Goal: Task Accomplishment & Management: Complete application form

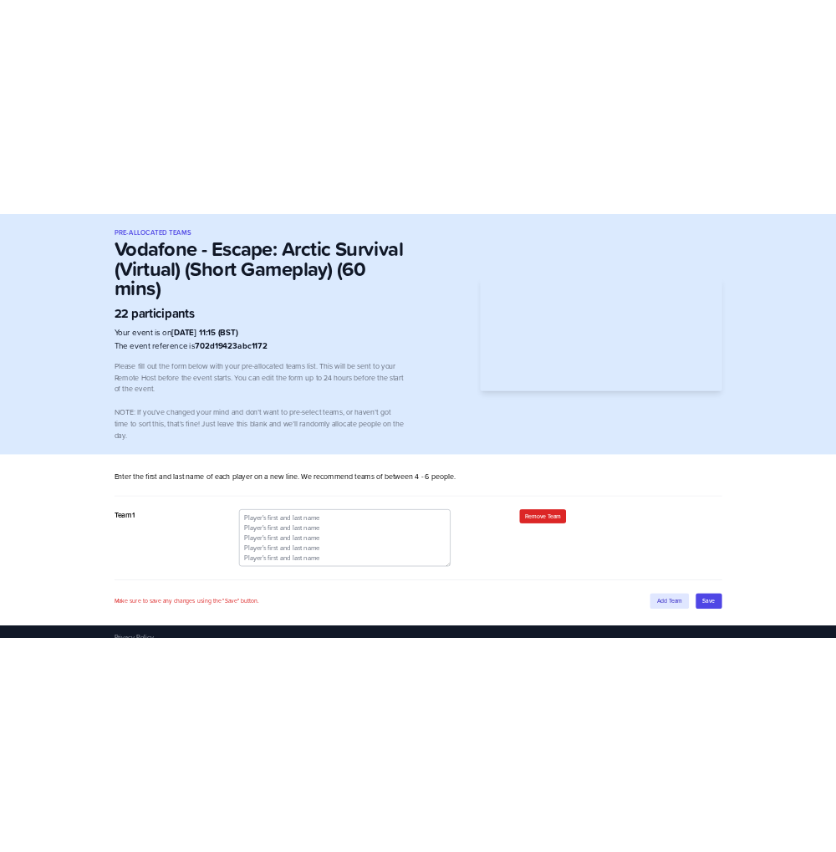
scroll to position [20, 0]
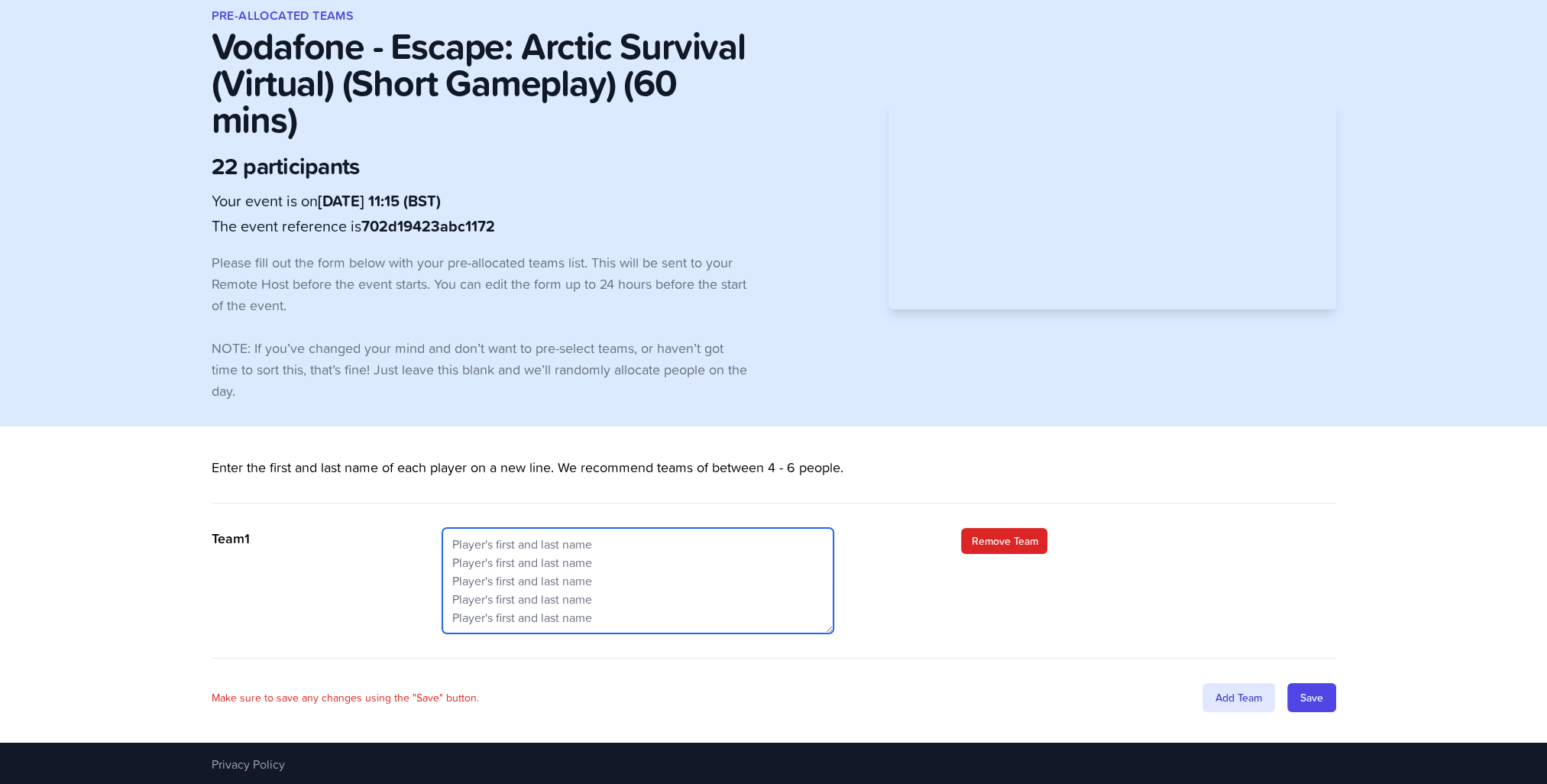
click at [389, 217] on textarea at bounding box center [638, 580] width 391 height 105
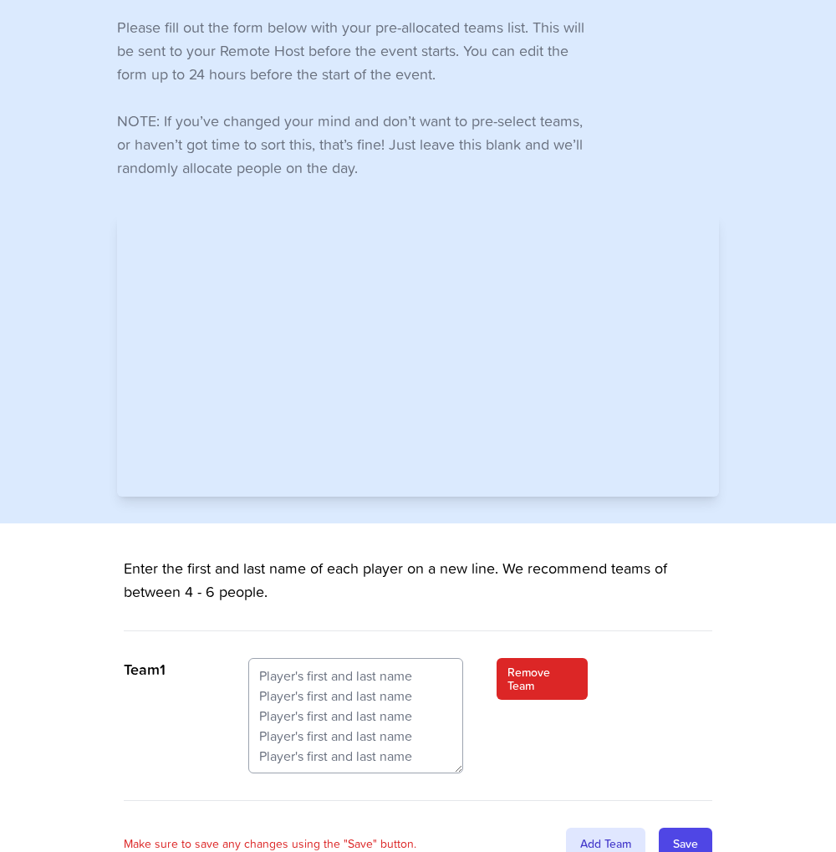
scroll to position [365, 0]
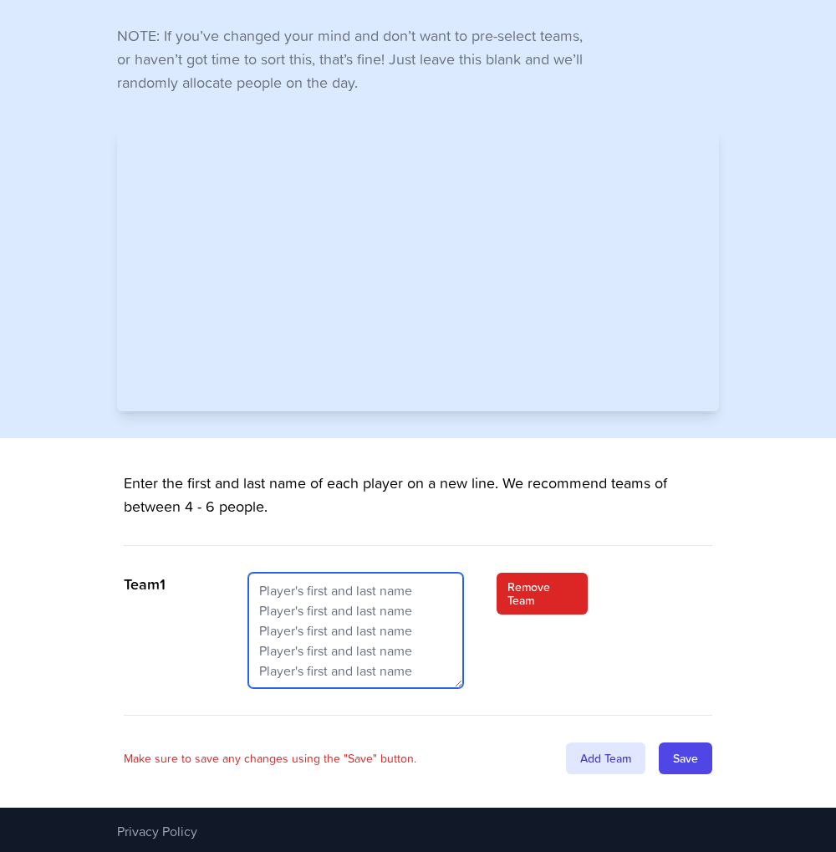
click at [268, 237] on textarea at bounding box center [356, 630] width 216 height 115
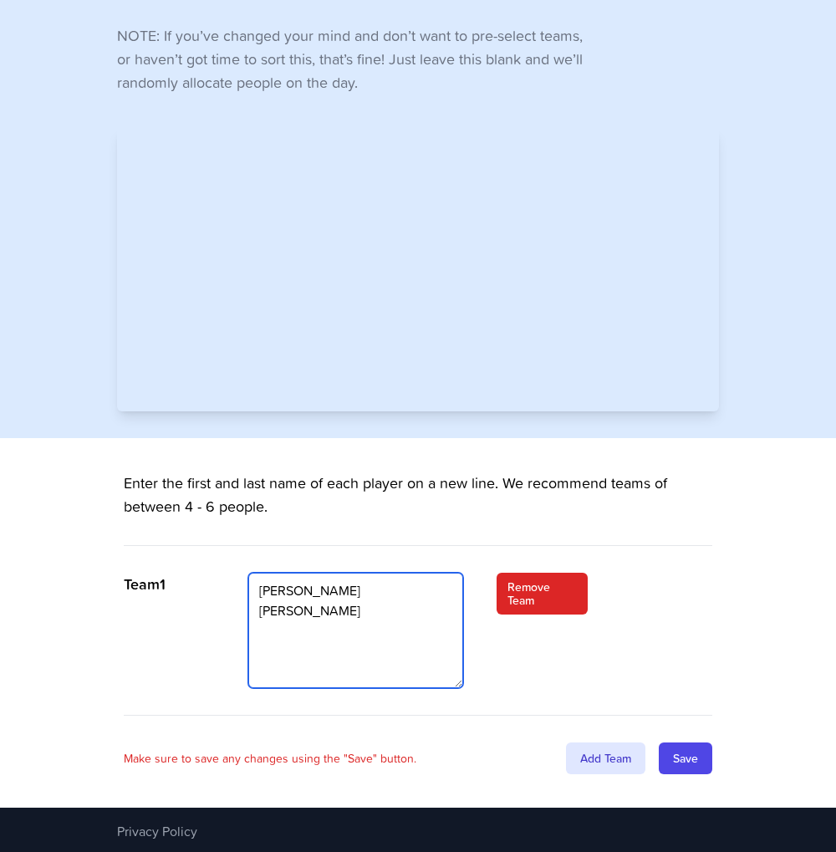
drag, startPoint x: 324, startPoint y: 611, endPoint x: 243, endPoint y: 573, distance: 89.4
click at [243, 237] on div "Team 1 Alex Woods Kafayat Remove Team" at bounding box center [418, 644] width 589 height 143
click at [338, 237] on textarea "Matt Allison Michael Jung" at bounding box center [356, 630] width 216 height 115
click at [373, 237] on textarea "Matt Allison Michael Jungwirth" at bounding box center [356, 630] width 216 height 115
click at [375, 237] on textarea "Matt Allison Michael Jungwirth" at bounding box center [356, 630] width 216 height 115
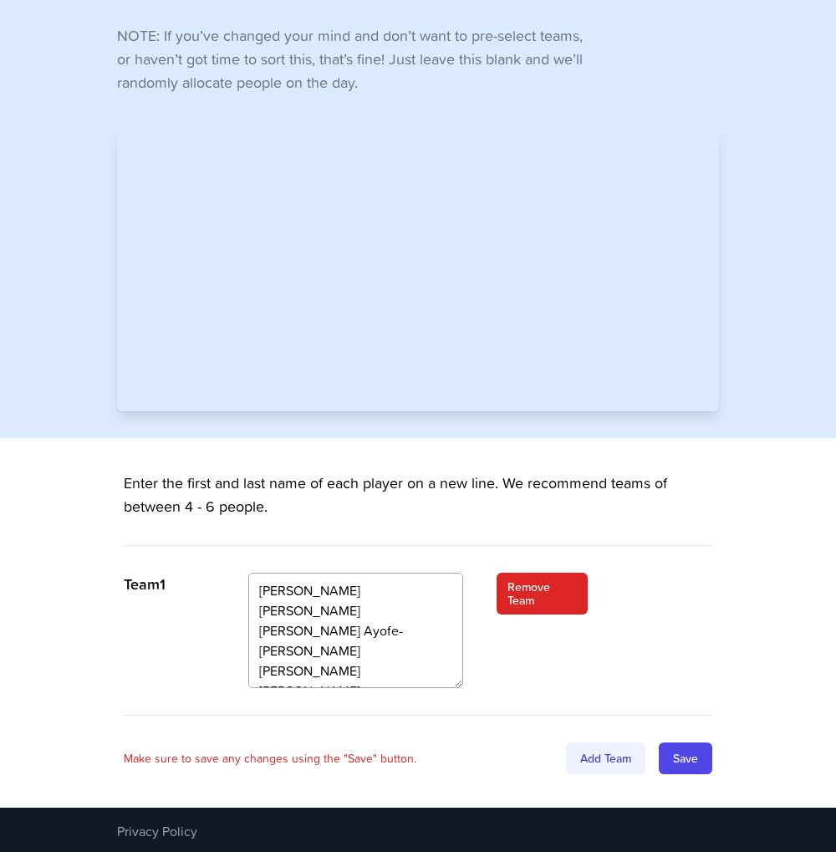
click at [426, 237] on div "Add Team" at bounding box center [605, 758] width 79 height 32
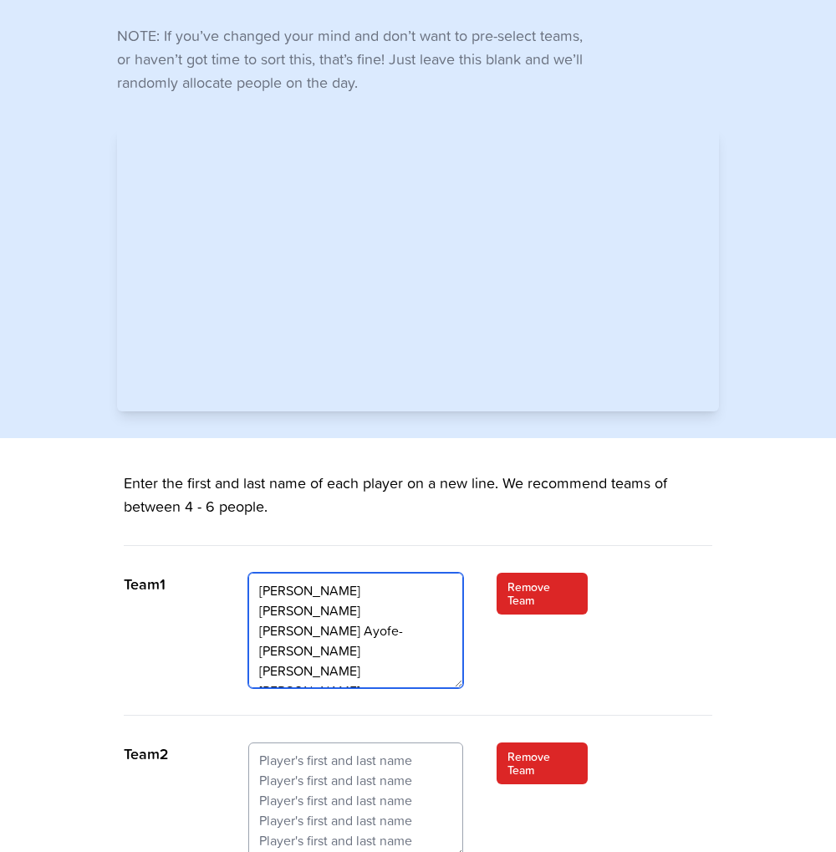
click at [367, 237] on textarea "Matt Allison Michael Jungwirth Kafayat Ayofe-Hall Ciaran Carey Katharina Nawrath" at bounding box center [356, 630] width 216 height 115
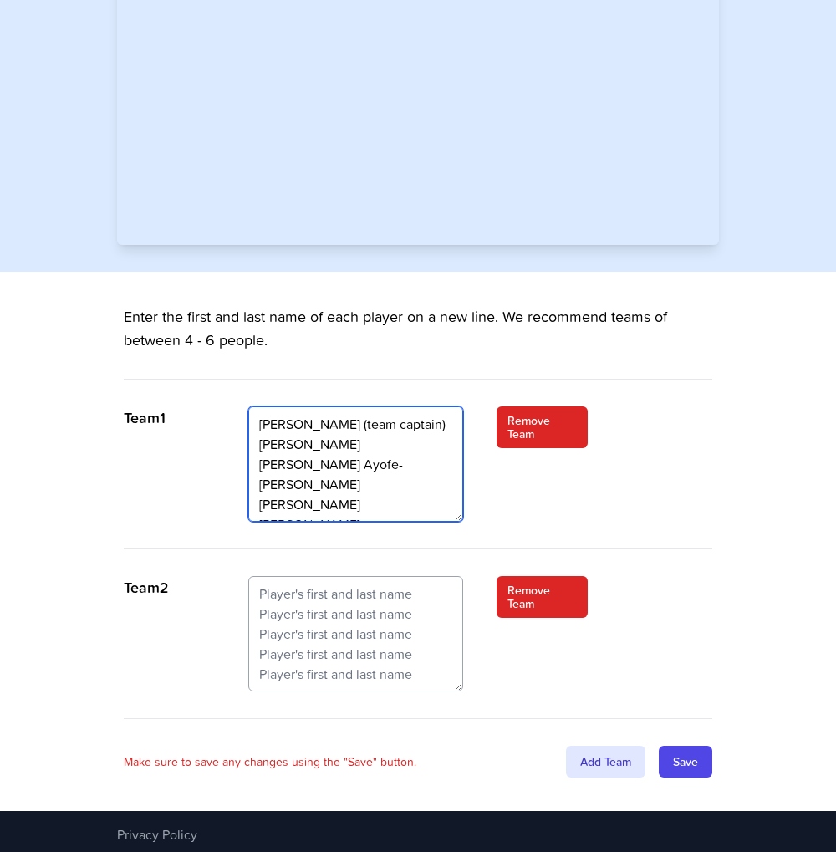
scroll to position [535, 0]
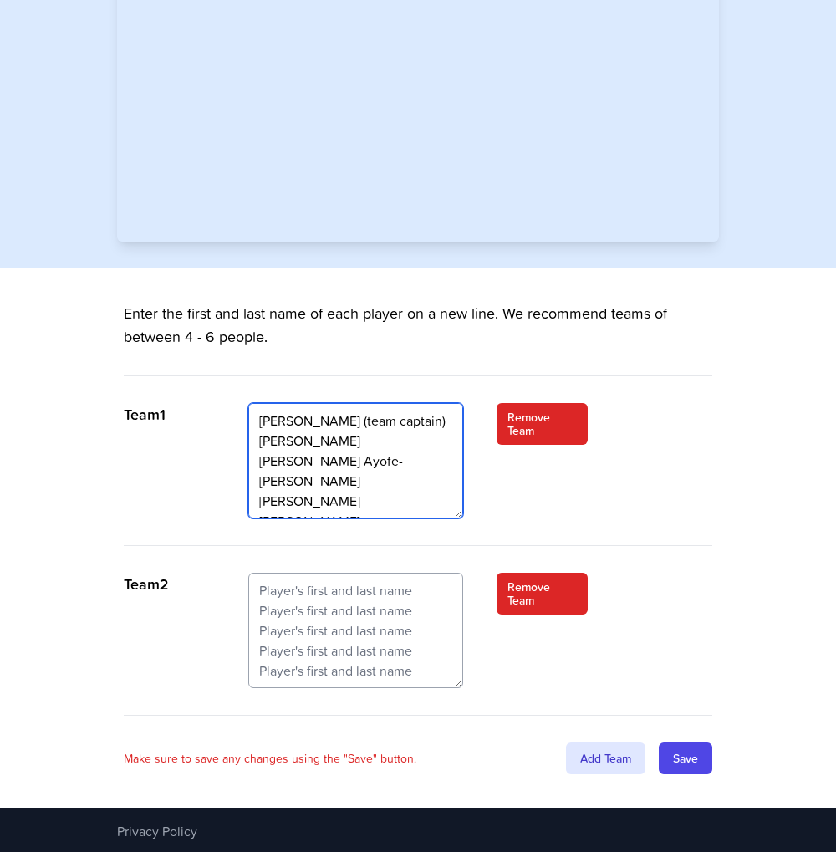
type textarea "Matt Allison (team captain) Michael Jungwirth Kafayat Ayofe-Hall Ciaran Carey K…"
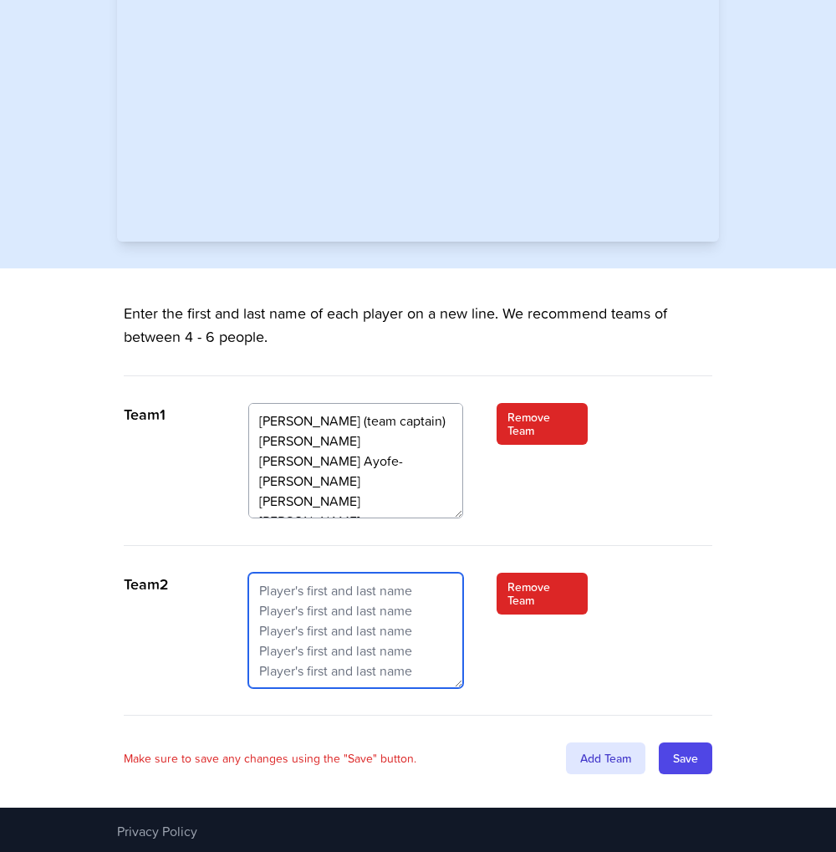
click at [278, 237] on textarea at bounding box center [356, 630] width 216 height 115
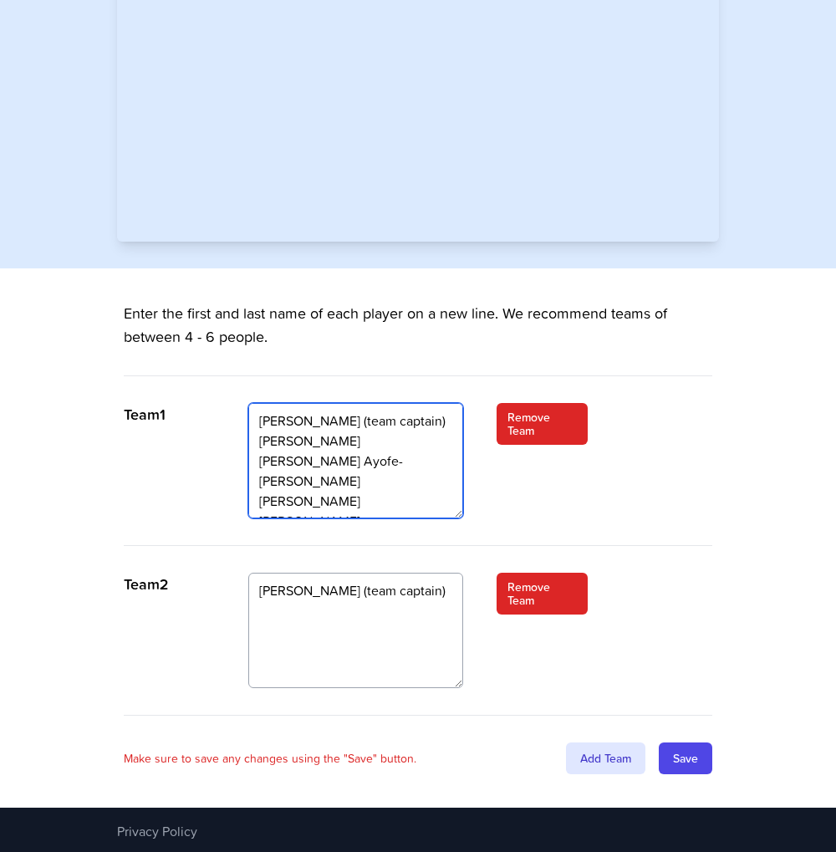
drag, startPoint x: 369, startPoint y: 507, endPoint x: 242, endPoint y: 416, distance: 155.9
click at [242, 237] on div "Team 1 Matt Allison (team captain) Michael Jungwirth Kafayat Ayofe-Hall Ciaran …" at bounding box center [418, 474] width 589 height 143
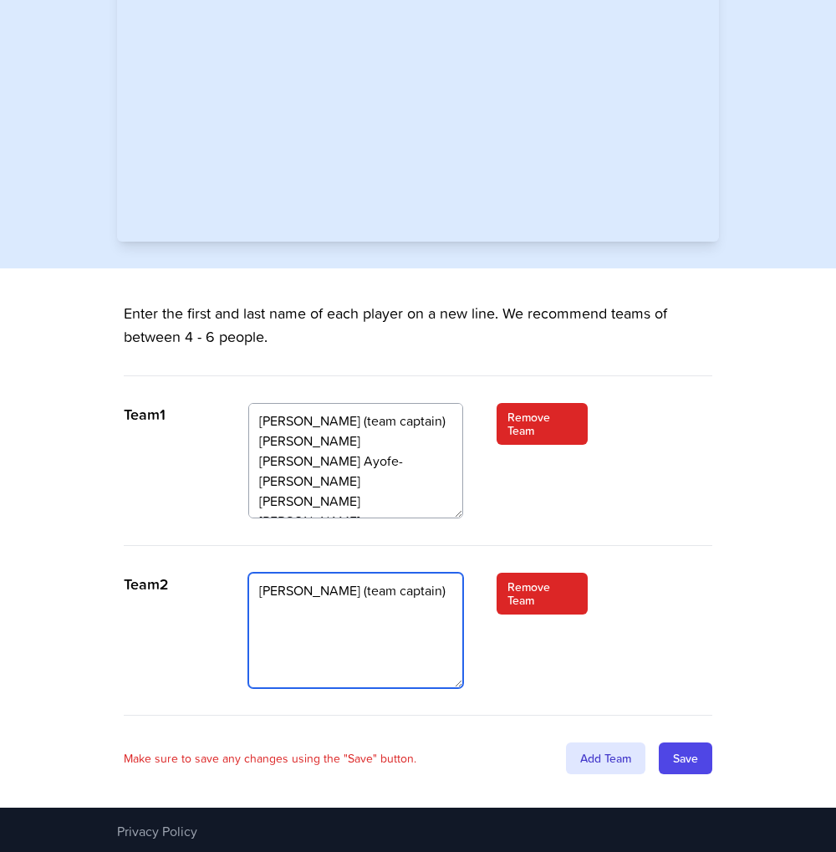
click at [297, 237] on textarea "[PERSON_NAME] (team captain)" at bounding box center [356, 630] width 216 height 115
drag, startPoint x: 280, startPoint y: 611, endPoint x: 291, endPoint y: 611, distance: 10.9
click at [291, 237] on textarea "[PERSON_NAME] (team captain)" at bounding box center [356, 630] width 216 height 115
click at [416, 237] on textarea "[PERSON_NAME] (team captain)" at bounding box center [356, 630] width 216 height 115
type textarea "Alex Woods (team captain) Jess Rooney Cahal Franks Ben Wreshner Melanie Endemann"
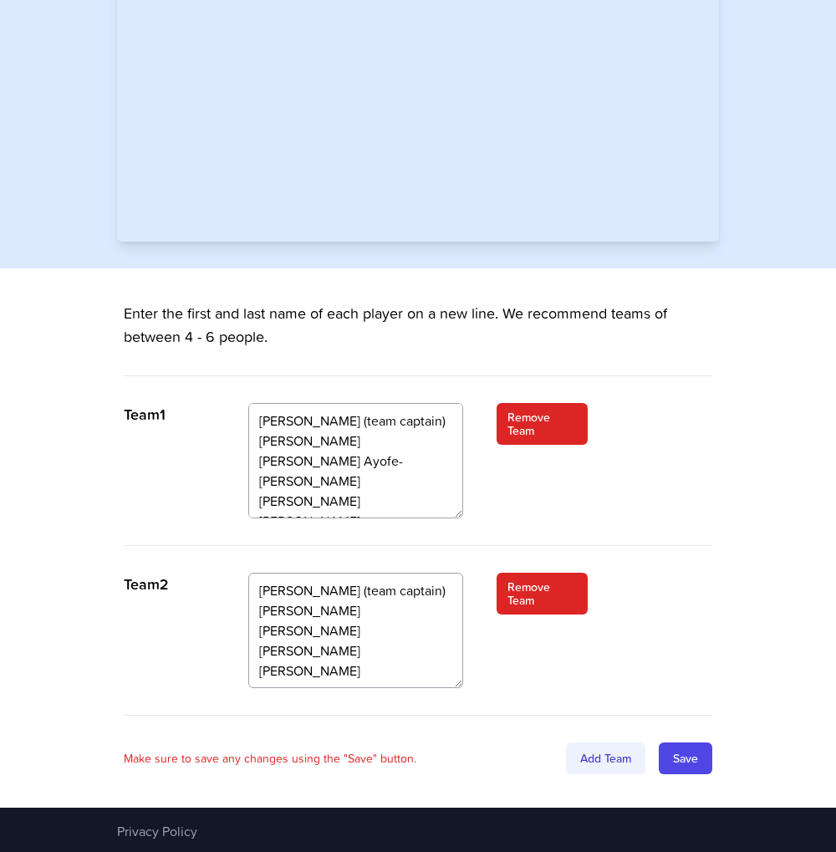
click at [426, 237] on div "Add Team" at bounding box center [605, 758] width 79 height 32
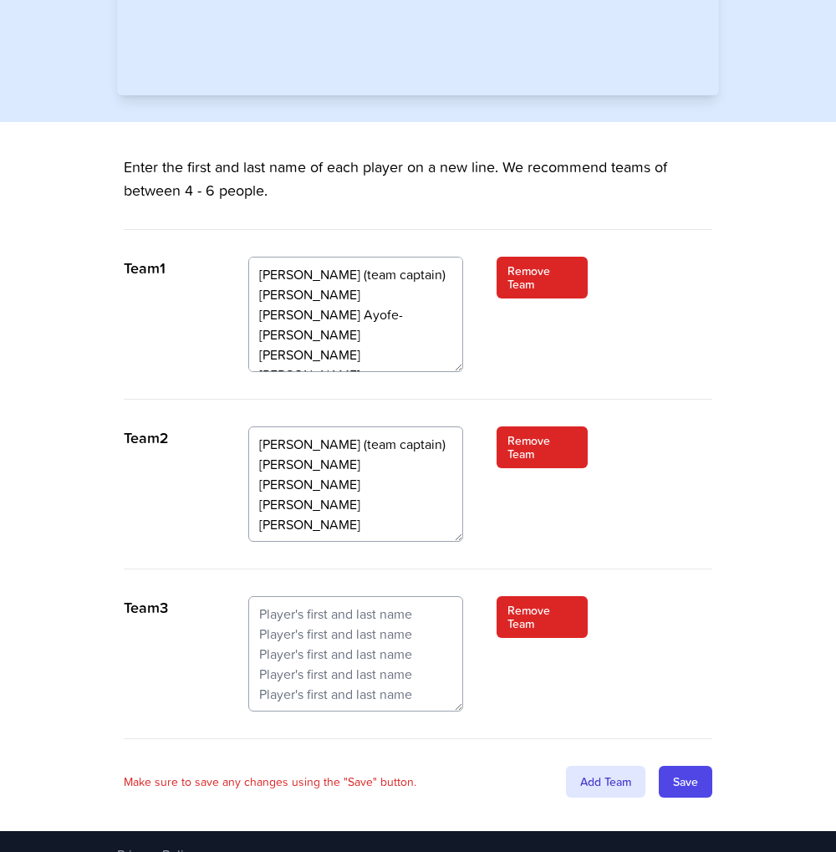
scroll to position [682, 0]
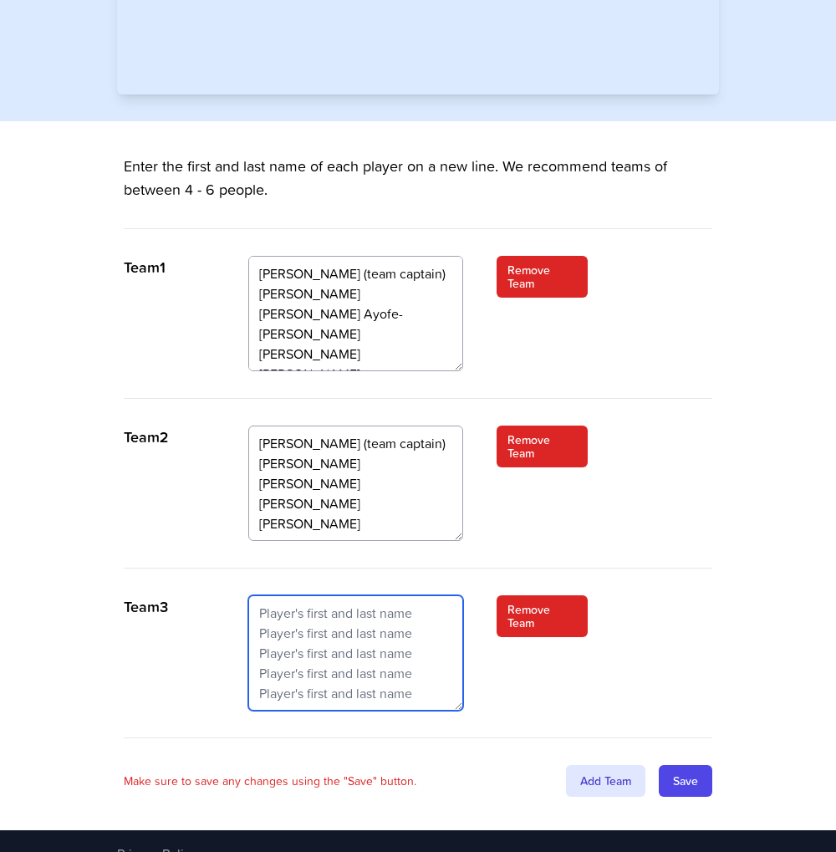
click at [309, 237] on textarea at bounding box center [356, 652] width 216 height 115
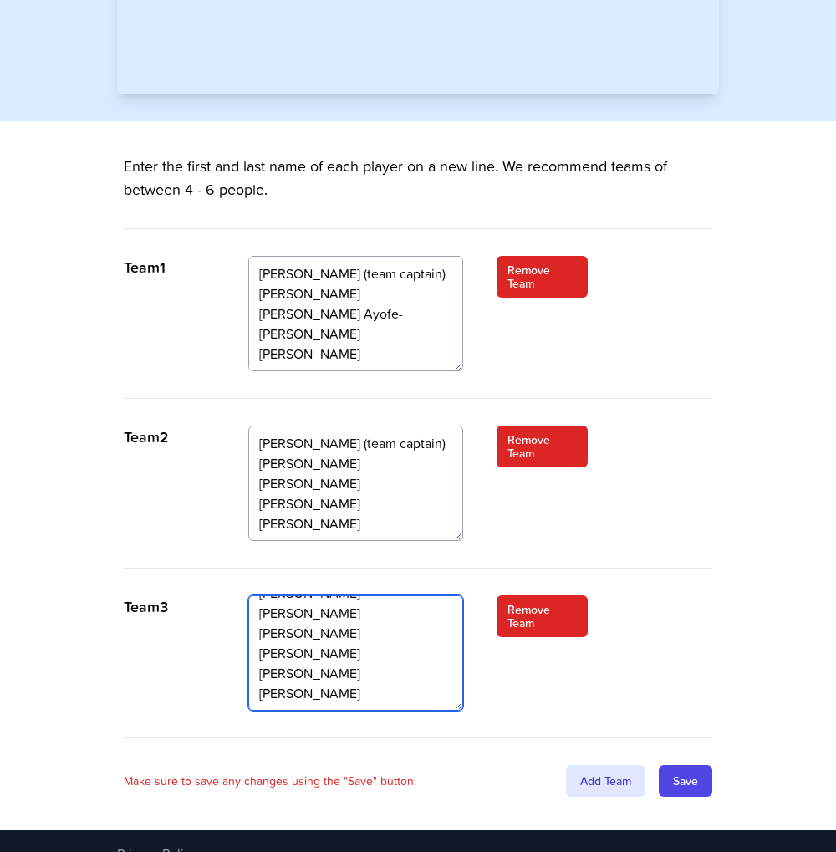
scroll to position [37, 0]
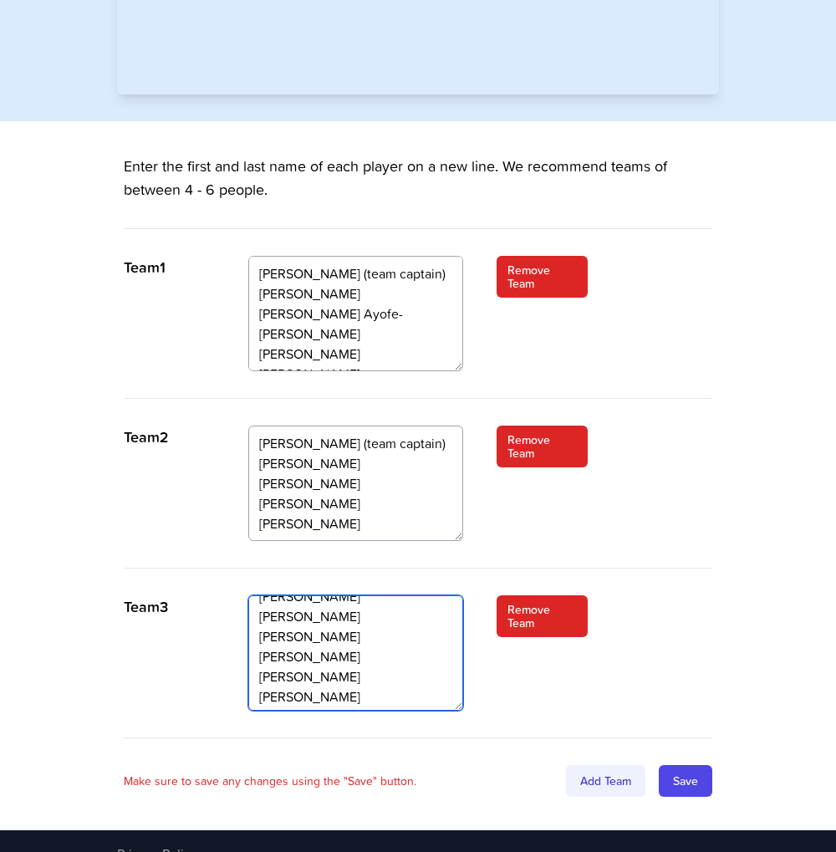
type textarea "Connie Winn-Taylor (team captain) Kate Morrison Florian Tursky Harrison Kanda J…"
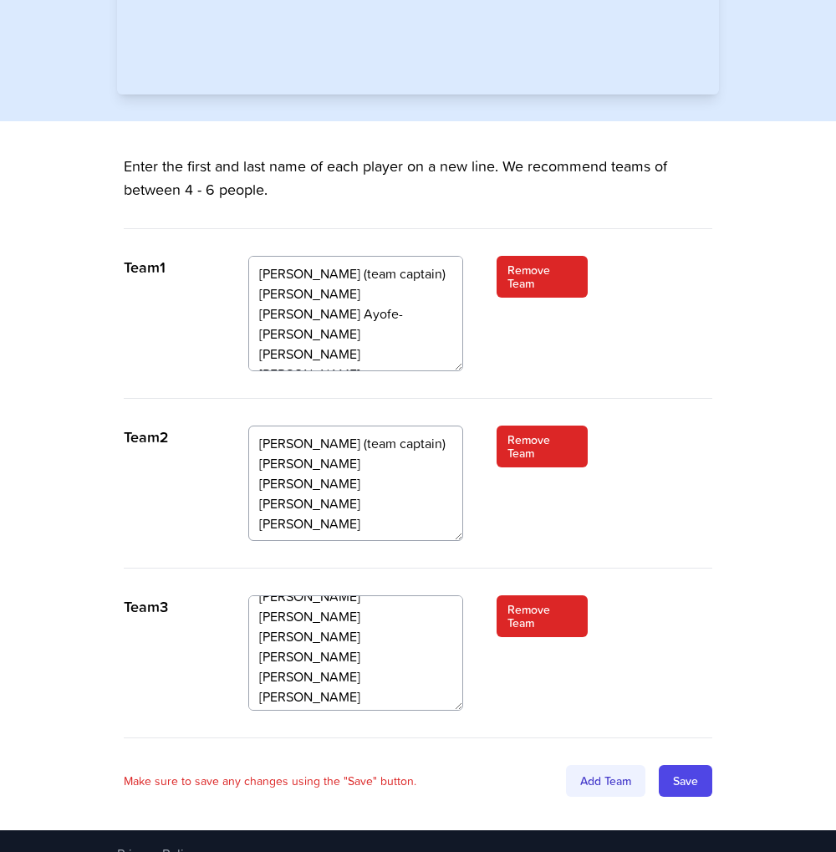
click at [426, 237] on div "Add Team" at bounding box center [605, 781] width 79 height 32
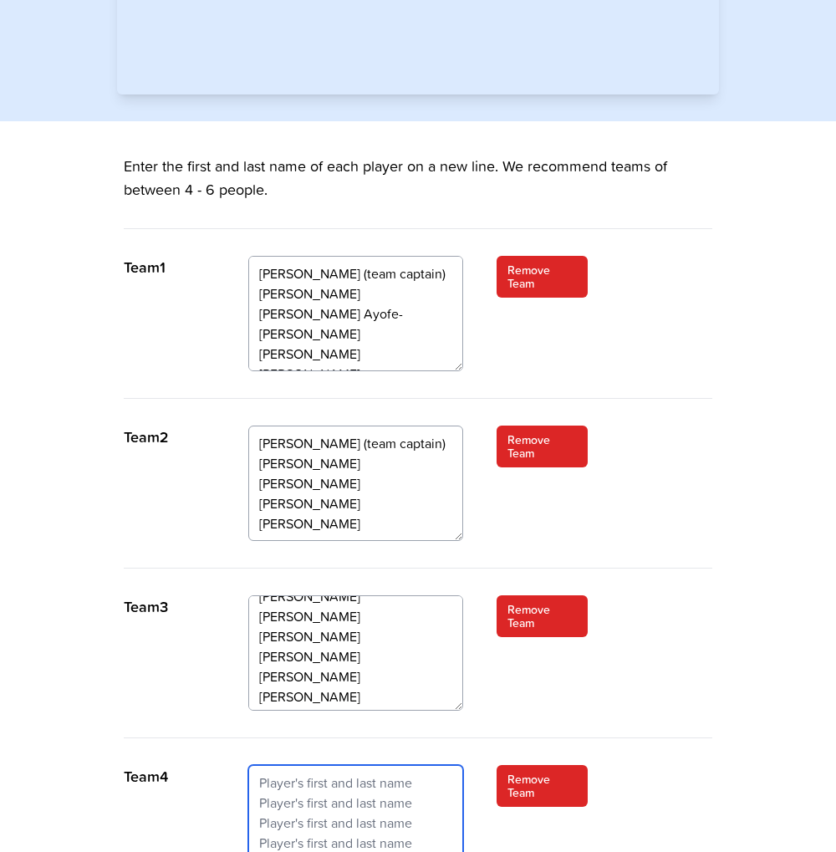
click at [329, 237] on textarea at bounding box center [356, 822] width 216 height 115
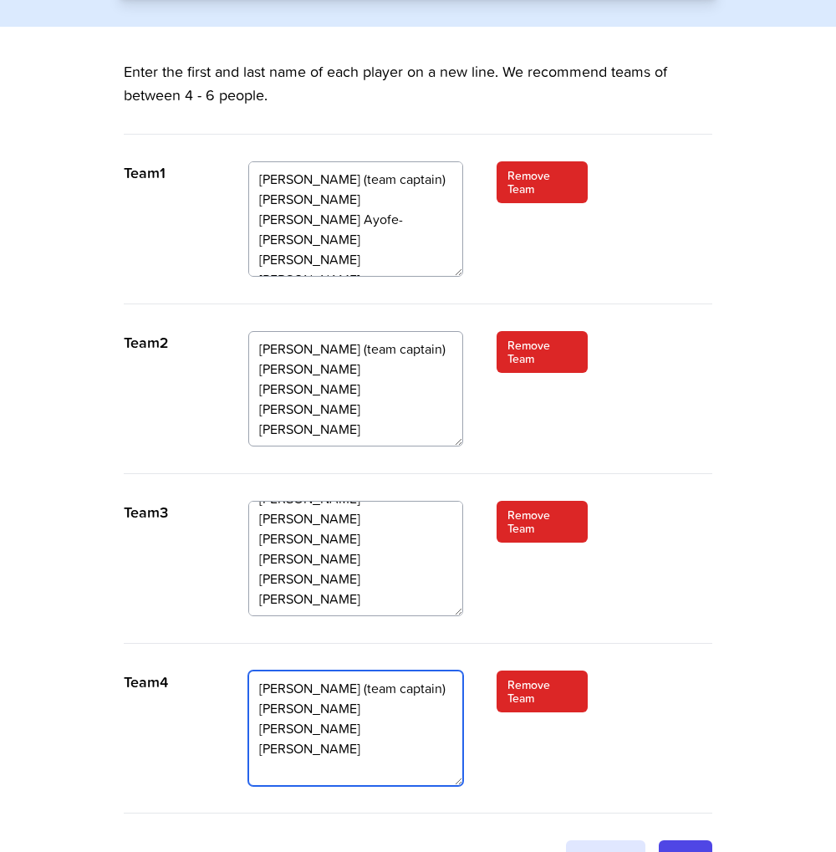
scroll to position [873, 0]
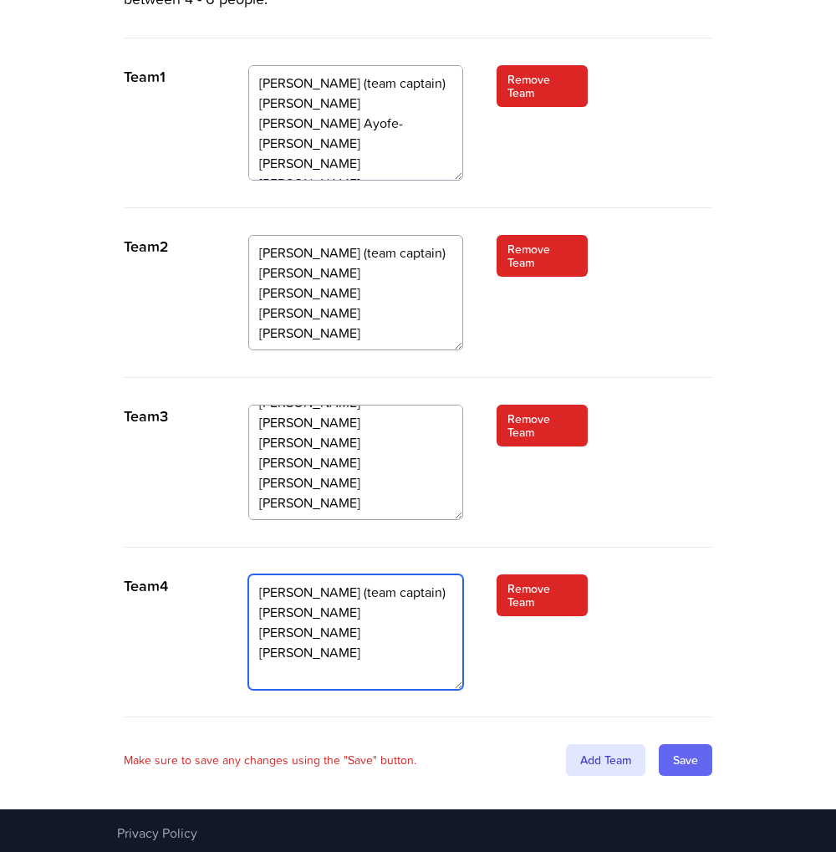
type textarea "Bella Copplestone (team captain) Constanze Tiwisina Malte Abel Cedric Wahl Kate…"
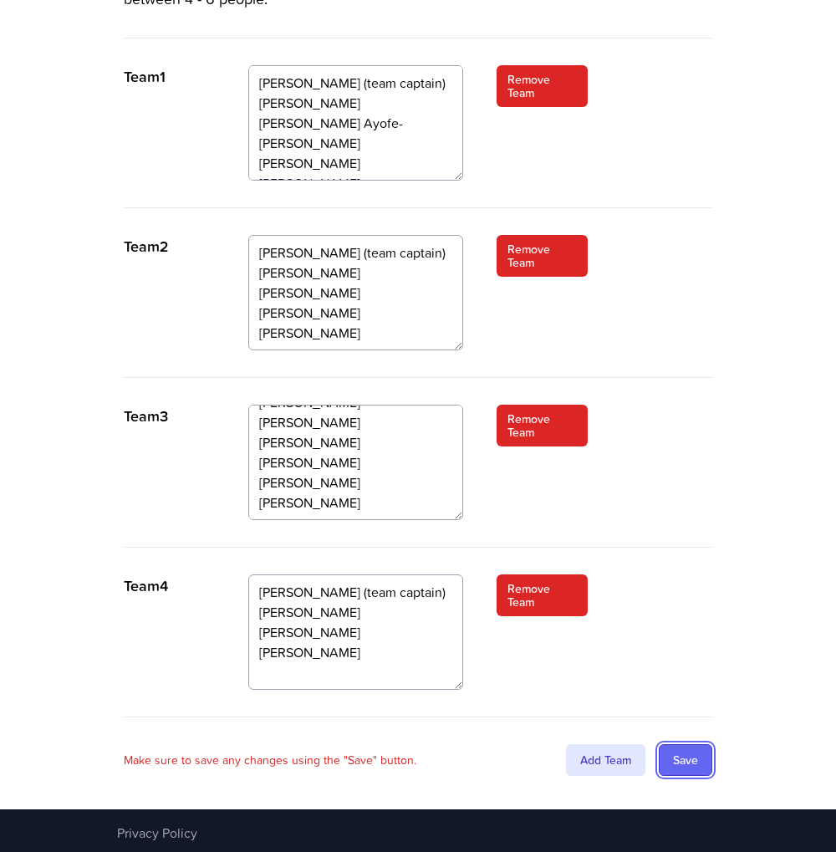
click at [426, 237] on input "Save" at bounding box center [686, 760] width 54 height 32
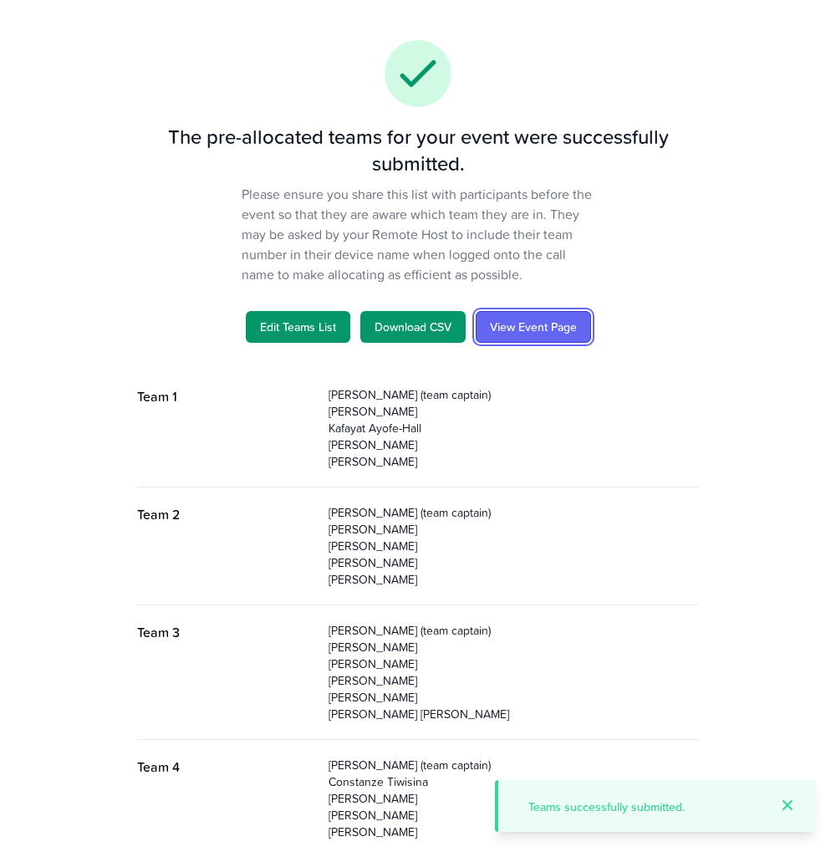
click at [548, 324] on link "View Event Page" at bounding box center [533, 327] width 115 height 32
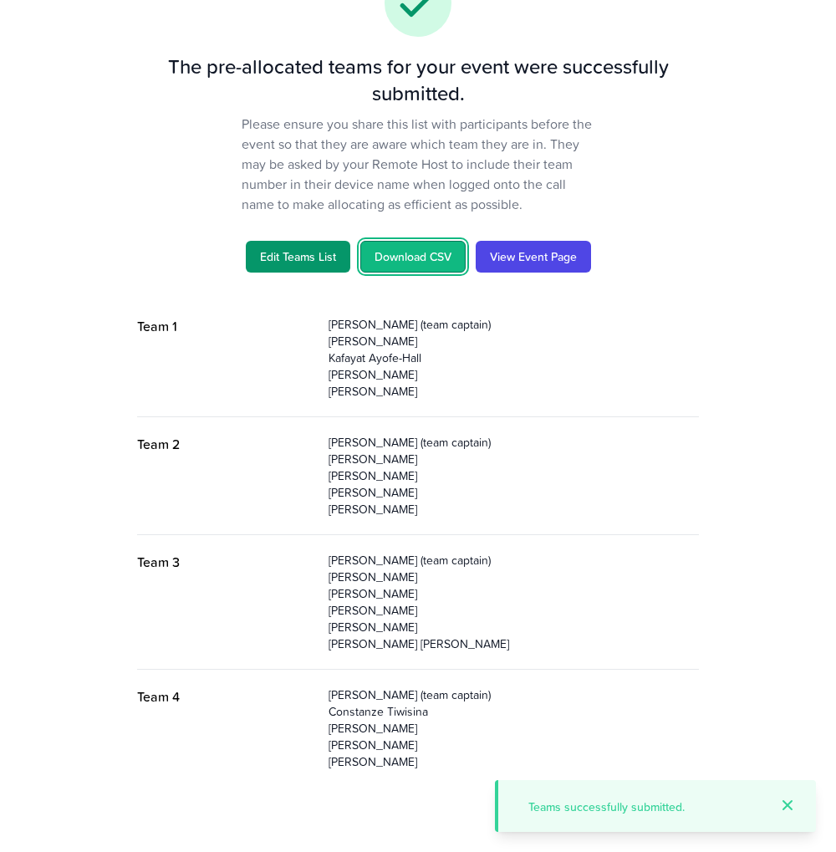
click at [406, 258] on link "Download CSV" at bounding box center [412, 257] width 105 height 32
click at [117, 317] on div "The pre-allocated teams for your event were successfully submitted. Please ensu…" at bounding box center [418, 392] width 642 height 924
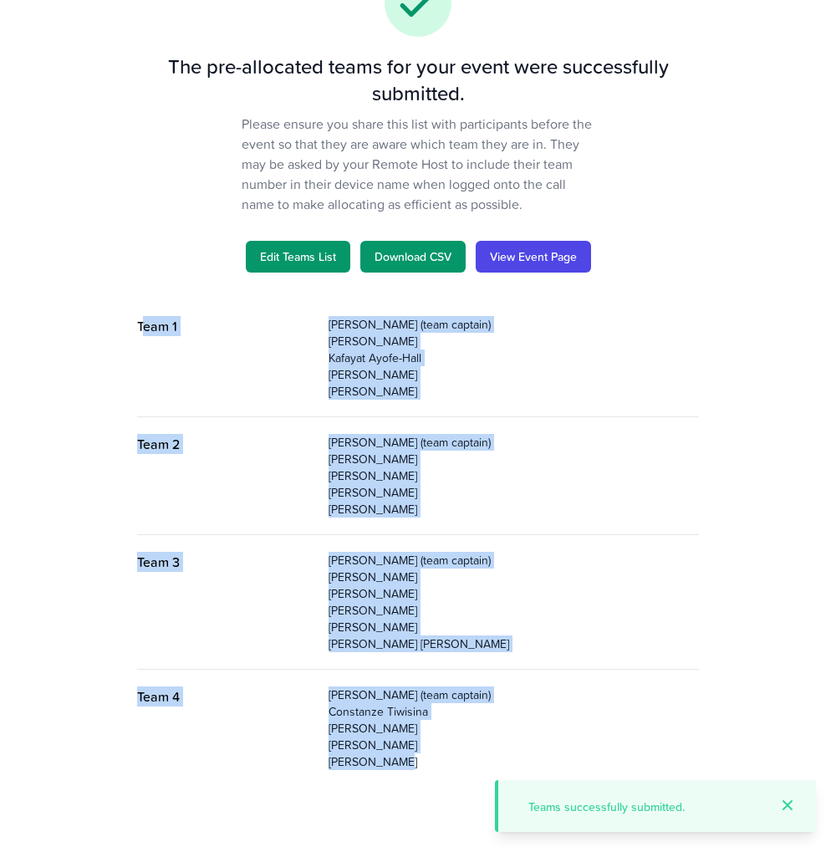
drag, startPoint x: 144, startPoint y: 320, endPoint x: 462, endPoint y: 790, distance: 567.6
click at [462, 790] on div "The pre-allocated teams for your event were successfully submitted. Please ensu…" at bounding box center [418, 392] width 642 height 924
drag, startPoint x: 462, startPoint y: 790, endPoint x: 428, endPoint y: 766, distance: 42.0
click at [428, 766] on p "[PERSON_NAME]" at bounding box center [514, 761] width 370 height 17
click at [399, 770] on div "Team 4 [PERSON_NAME] (team captain) [PERSON_NAME] [PERSON_NAME] [PERSON_NAME]" at bounding box center [418, 728] width 562 height 118
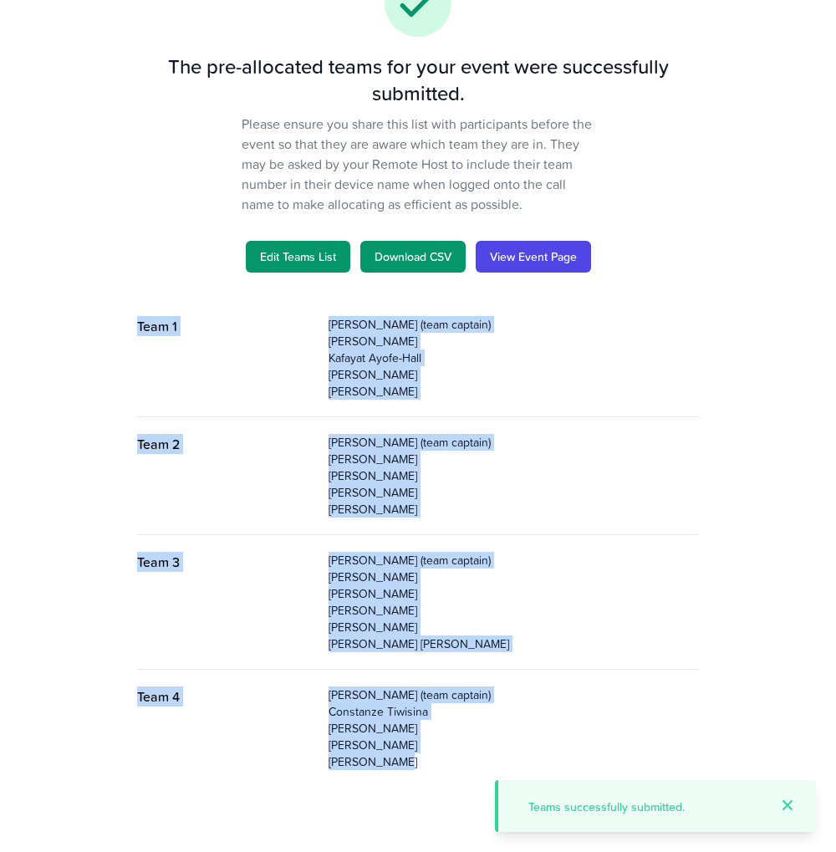
drag, startPoint x: 401, startPoint y: 767, endPoint x: 124, endPoint y: 334, distance: 515.0
click at [124, 334] on div "Team 1 [PERSON_NAME] (team captain) [PERSON_NAME] [PERSON_NAME] Ayofe-[PERSON_N…" at bounding box center [418, 542] width 589 height 487
copy dl "Team 1 [PERSON_NAME] (team captain) [PERSON_NAME] [PERSON_NAME] Ayofe-[PERSON_N…"
